Goal: Check status

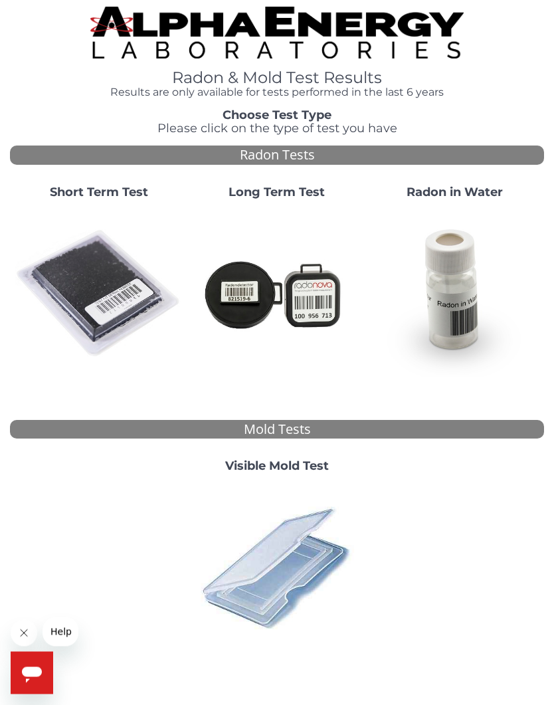
scroll to position [3, 0]
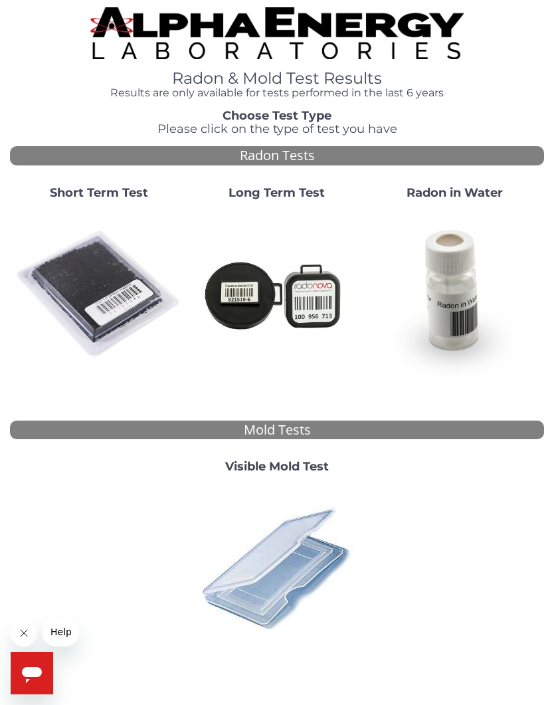
click at [91, 283] on img at bounding box center [98, 294] width 167 height 167
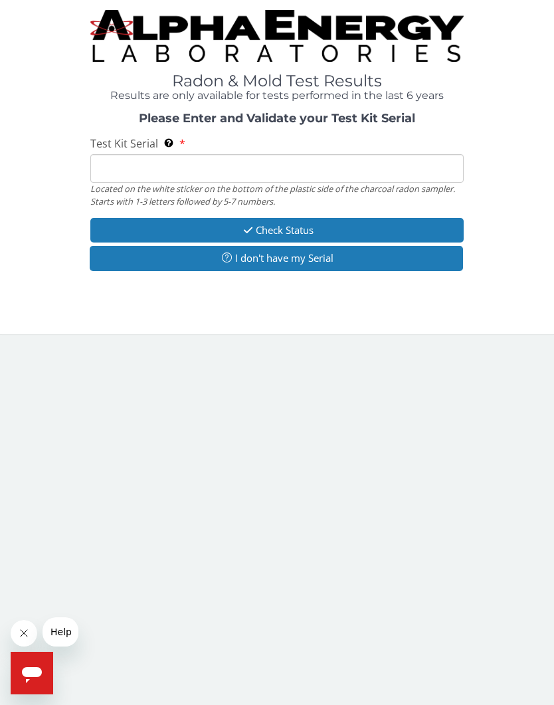
click at [111, 159] on input "Test Kit Serial Located on the white sticker on the bottom of the plastic side …" at bounding box center [277, 168] width 374 height 29
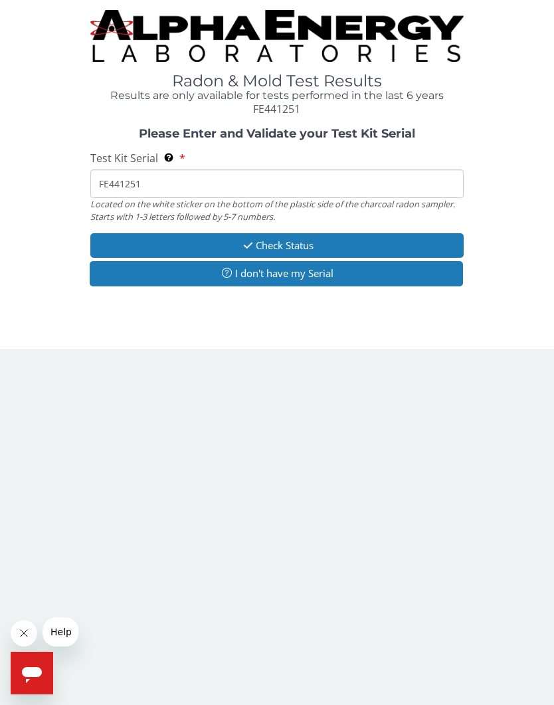
type input "FE441251"
click at [249, 236] on button "Check Status" at bounding box center [277, 245] width 374 height 25
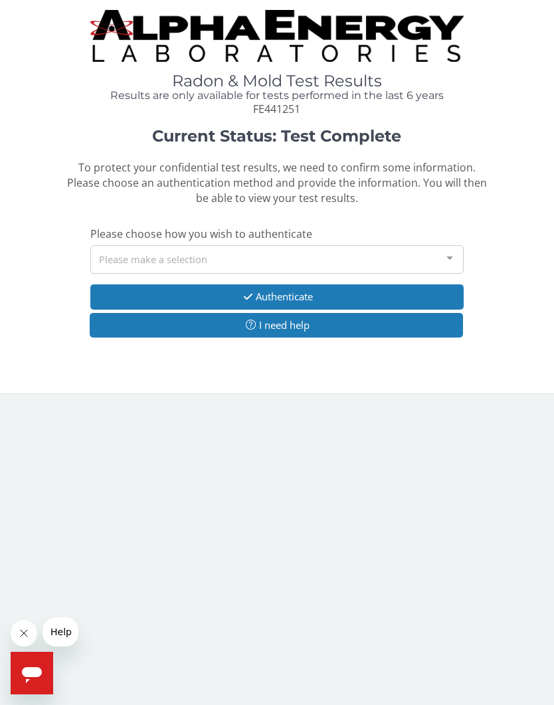
click at [114, 253] on div "Please make a selection" at bounding box center [277, 259] width 374 height 29
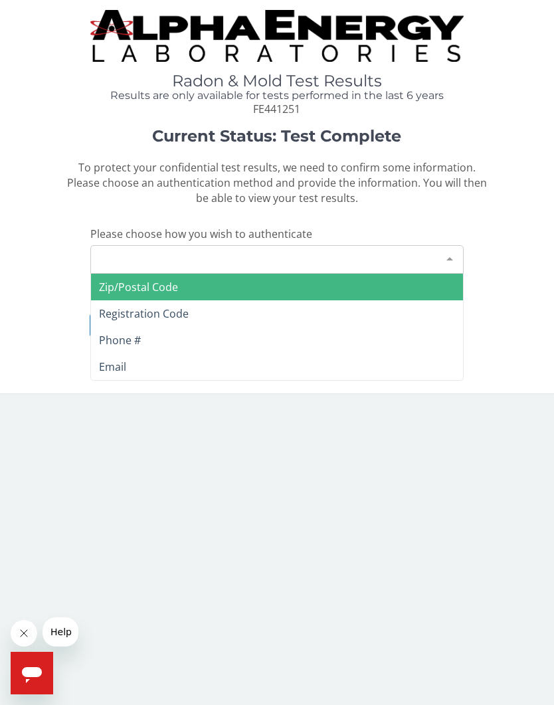
click at [113, 280] on span "Zip/Postal Code" at bounding box center [138, 287] width 79 height 15
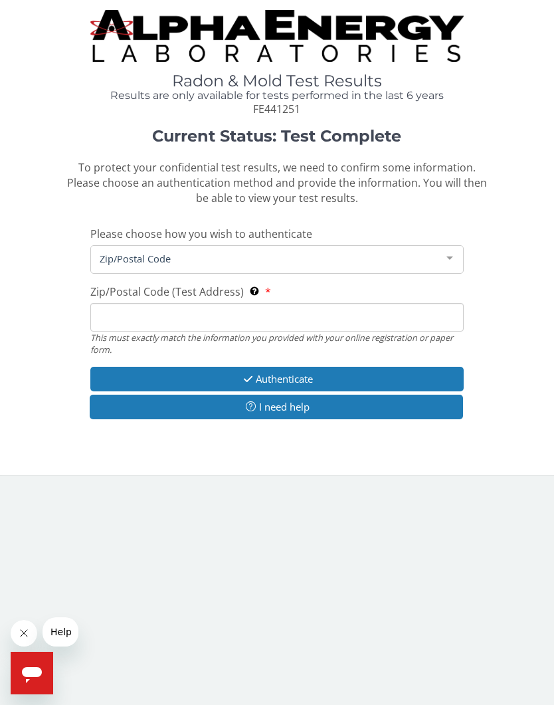
click at [121, 317] on input "Zip/Postal Code (Test Address) This must exactly match the information you prov…" at bounding box center [277, 317] width 374 height 29
type input "22901"
click at [243, 367] on button "Authenticate" at bounding box center [277, 379] width 374 height 25
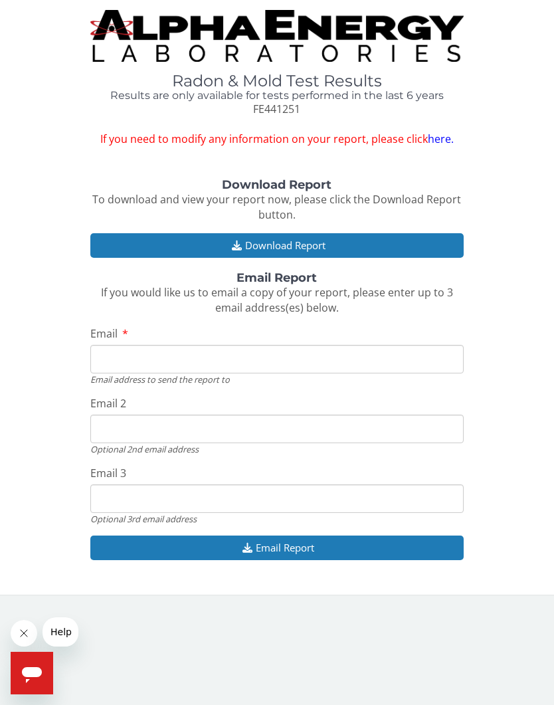
click at [242, 241] on icon "button" at bounding box center [237, 246] width 17 height 10
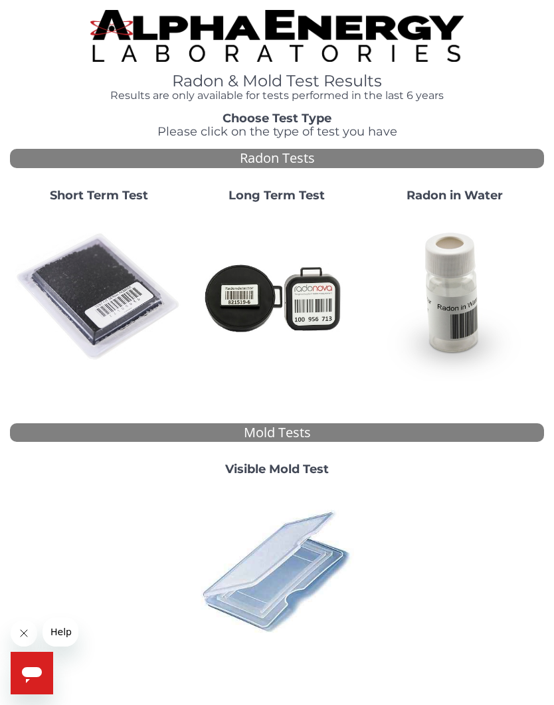
click at [90, 294] on img at bounding box center [98, 296] width 167 height 167
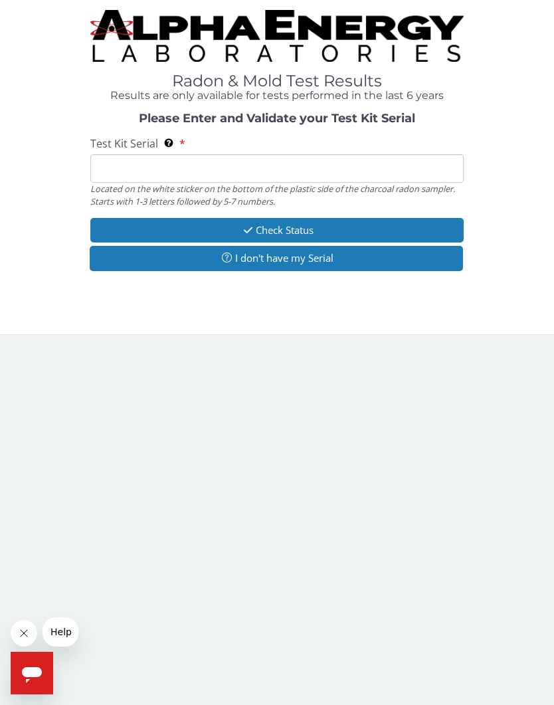
click at [115, 165] on input "Test Kit Serial Located on the white sticker on the bottom of the plastic side …" at bounding box center [277, 168] width 374 height 29
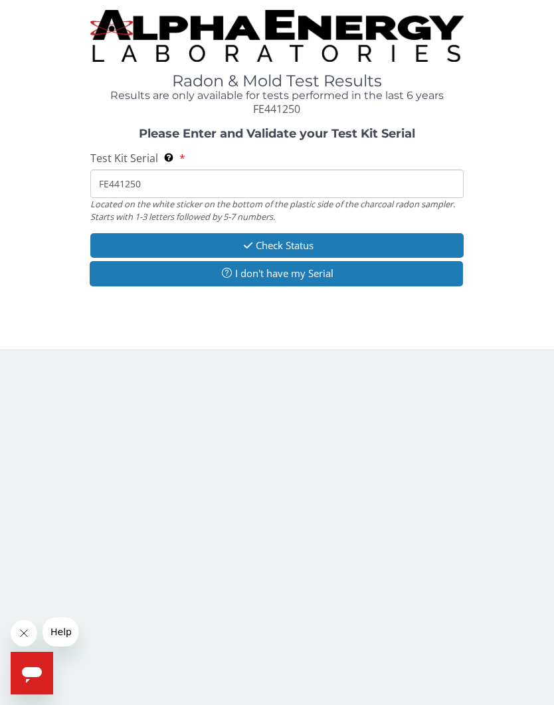
type input "FE441250"
click at [243, 241] on icon "button" at bounding box center [248, 246] width 15 height 10
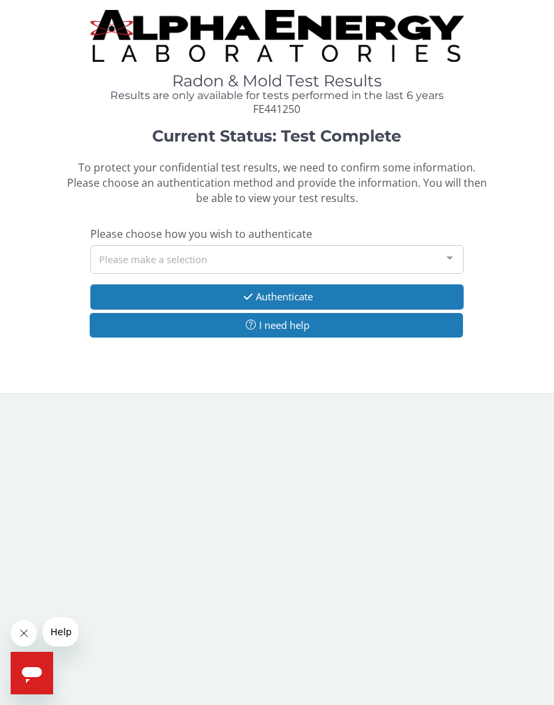
click at [112, 250] on div "Please make a selection" at bounding box center [277, 259] width 374 height 29
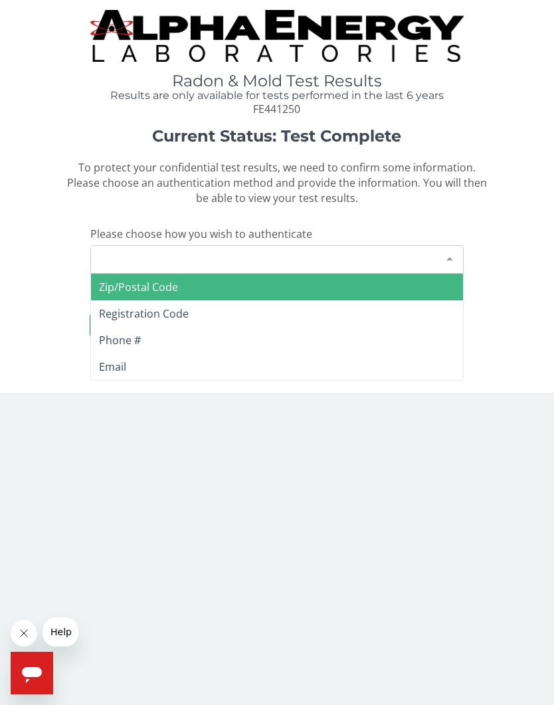
click at [105, 280] on span "Zip/Postal Code" at bounding box center [138, 287] width 79 height 15
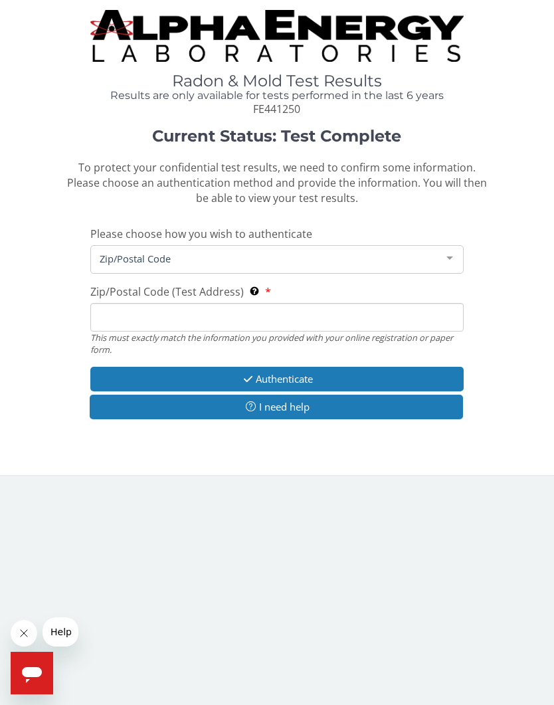
click at [110, 308] on input "Zip/Postal Code (Test Address) This must exactly match the information you prov…" at bounding box center [277, 317] width 374 height 29
type input "22901"
click at [242, 374] on icon "button" at bounding box center [248, 379] width 15 height 10
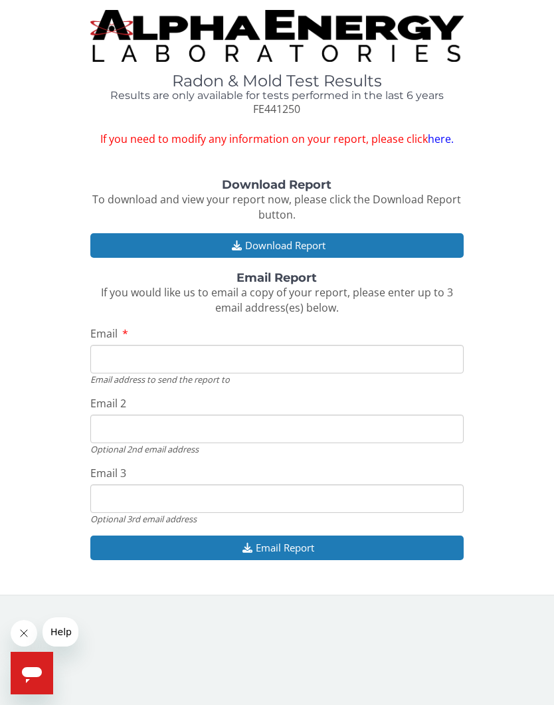
click at [229, 243] on icon "button" at bounding box center [237, 246] width 17 height 10
